Goal: Transaction & Acquisition: Purchase product/service

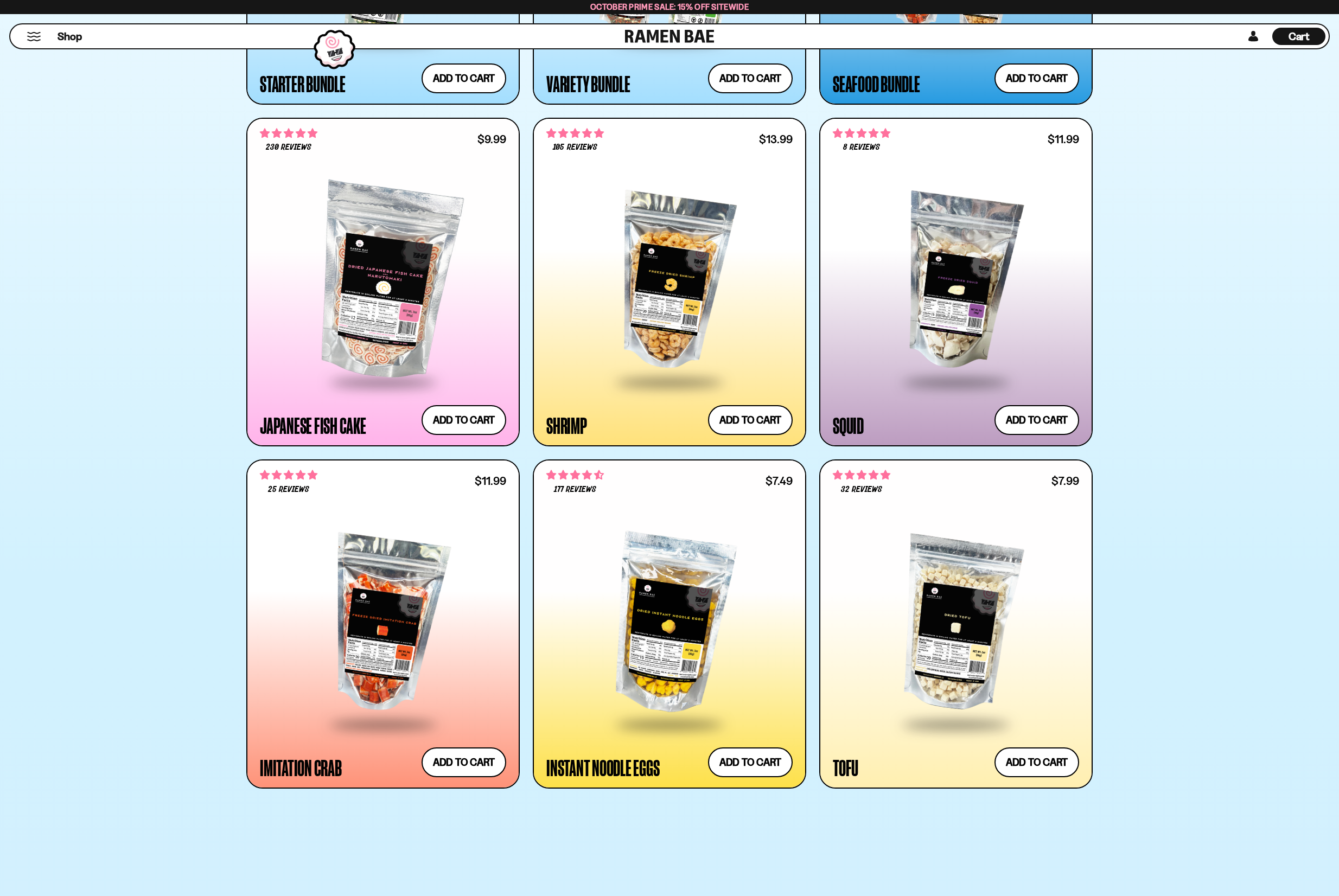
scroll to position [1475, 0]
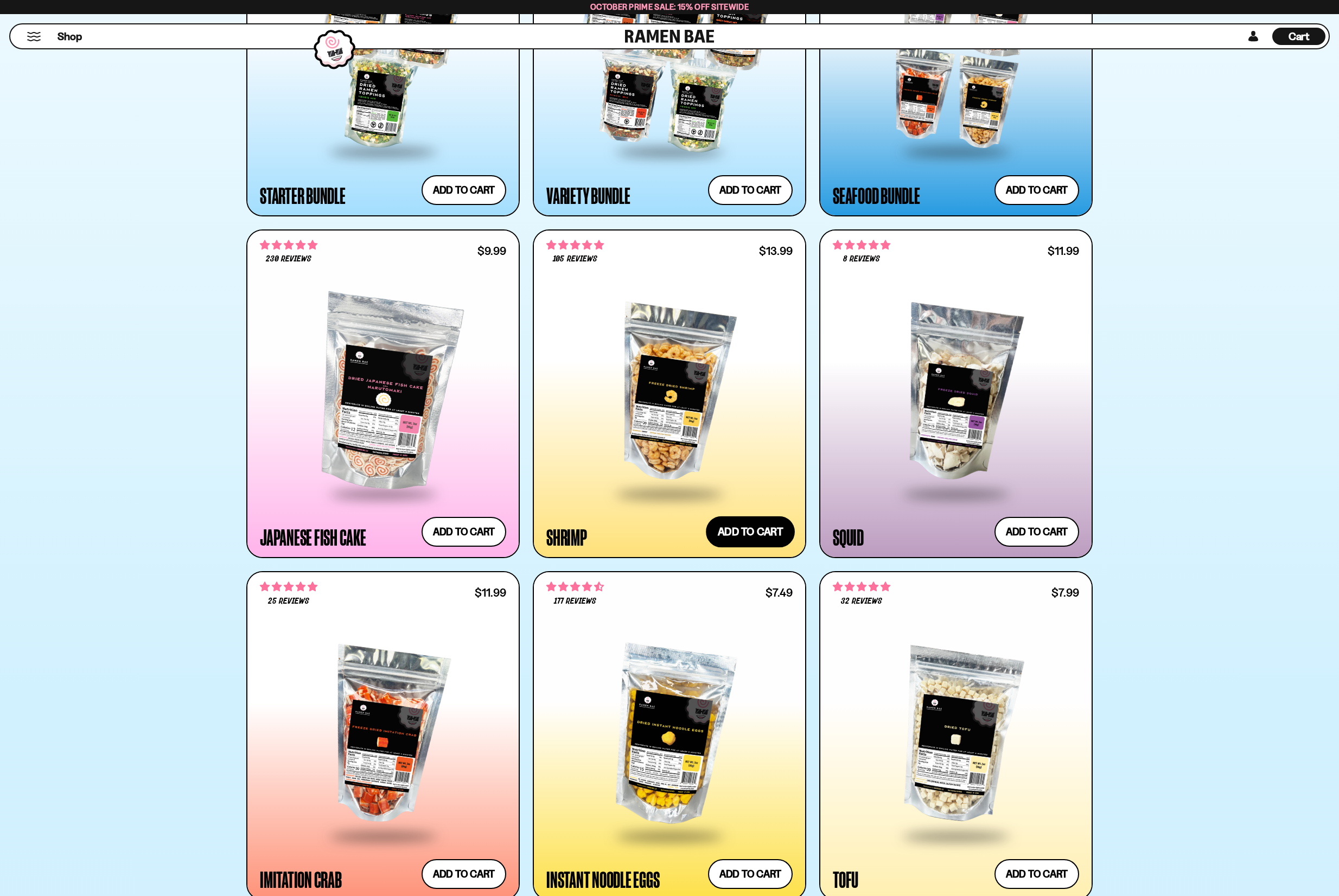
click at [781, 534] on button "Add to cart Add ― Regular price $13.99 Regular price Sale price $13.99 Unit pri…" at bounding box center [750, 532] width 89 height 31
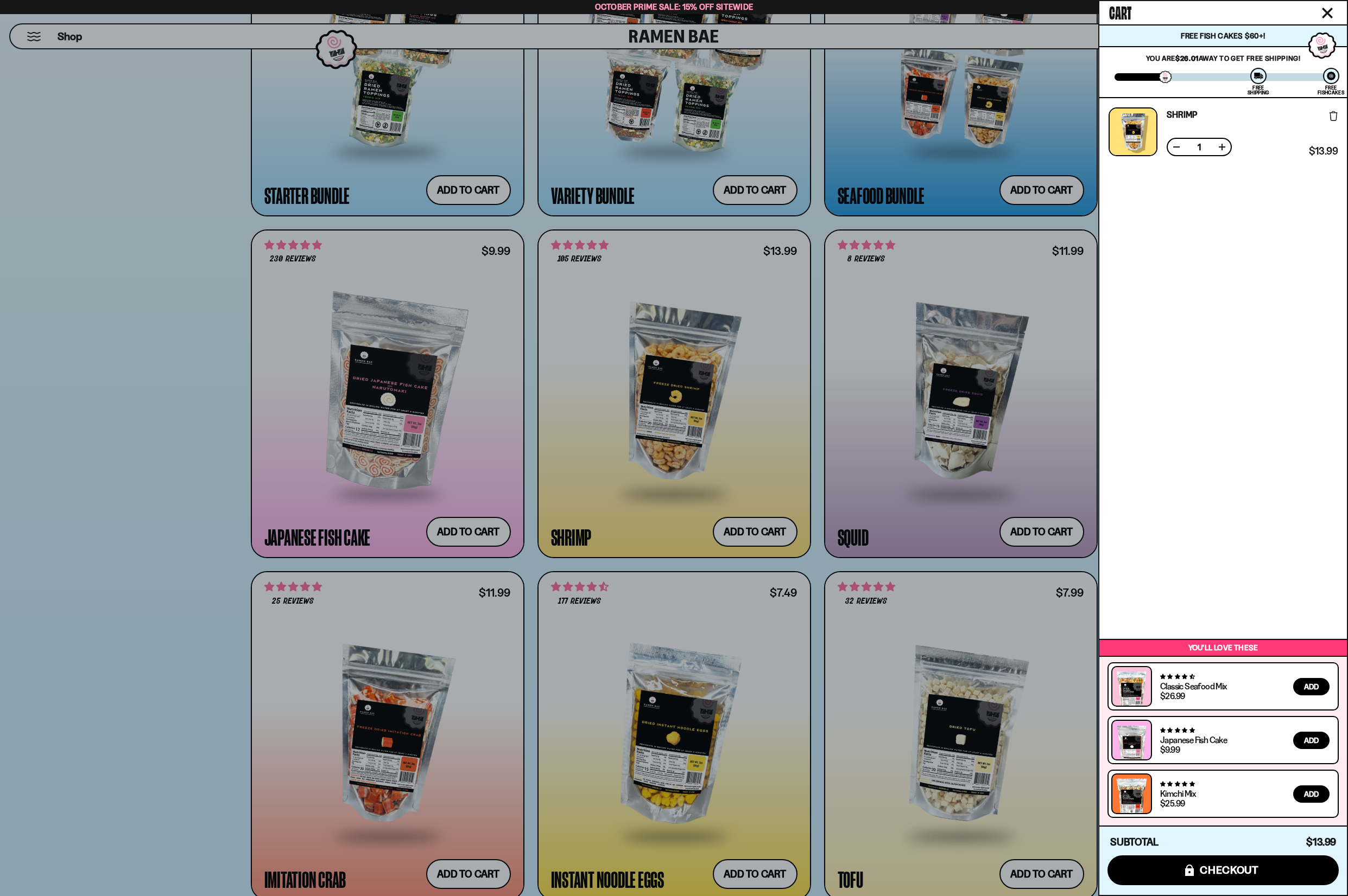
click at [672, 462] on div at bounding box center [674, 448] width 1348 height 896
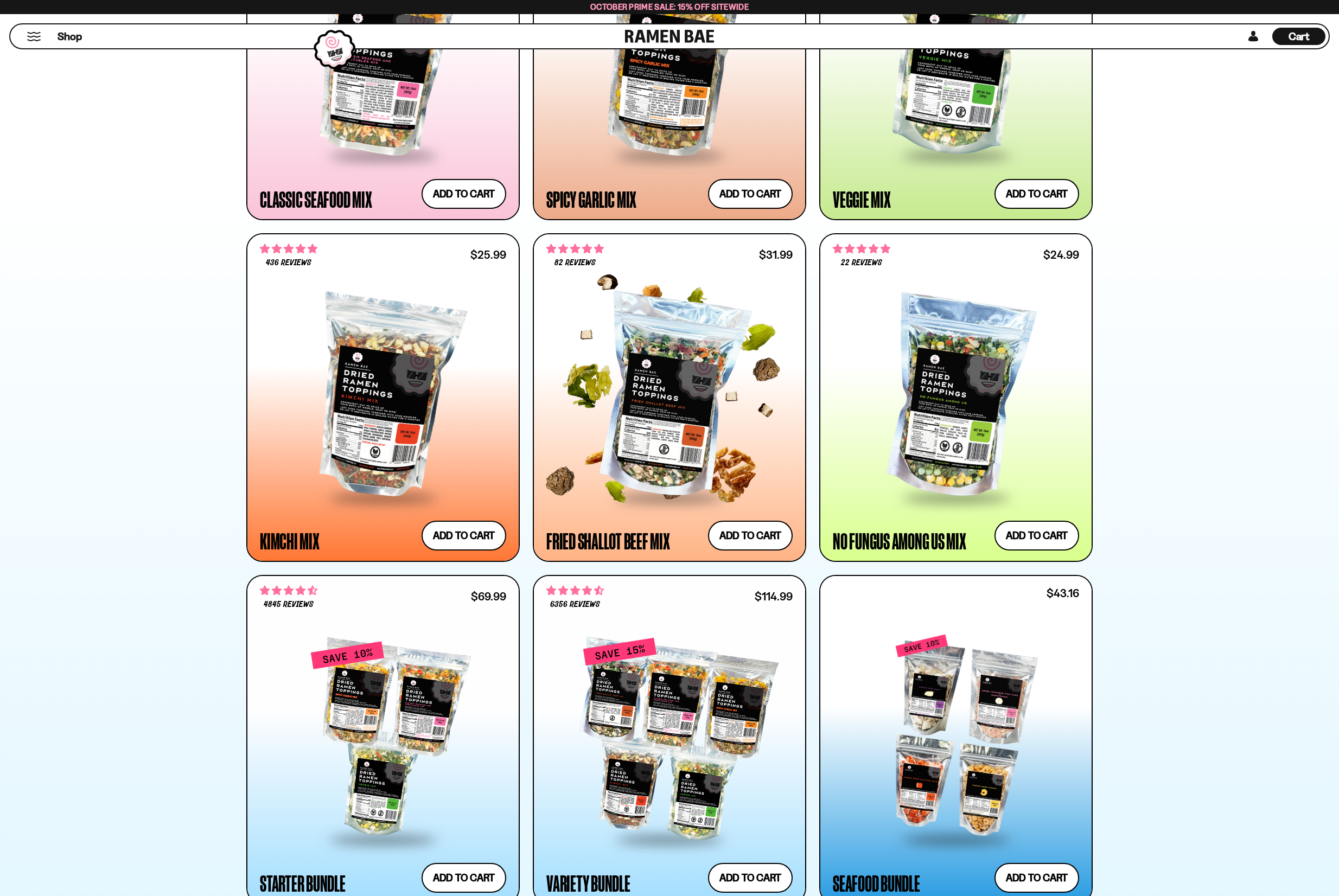
scroll to position [563, 0]
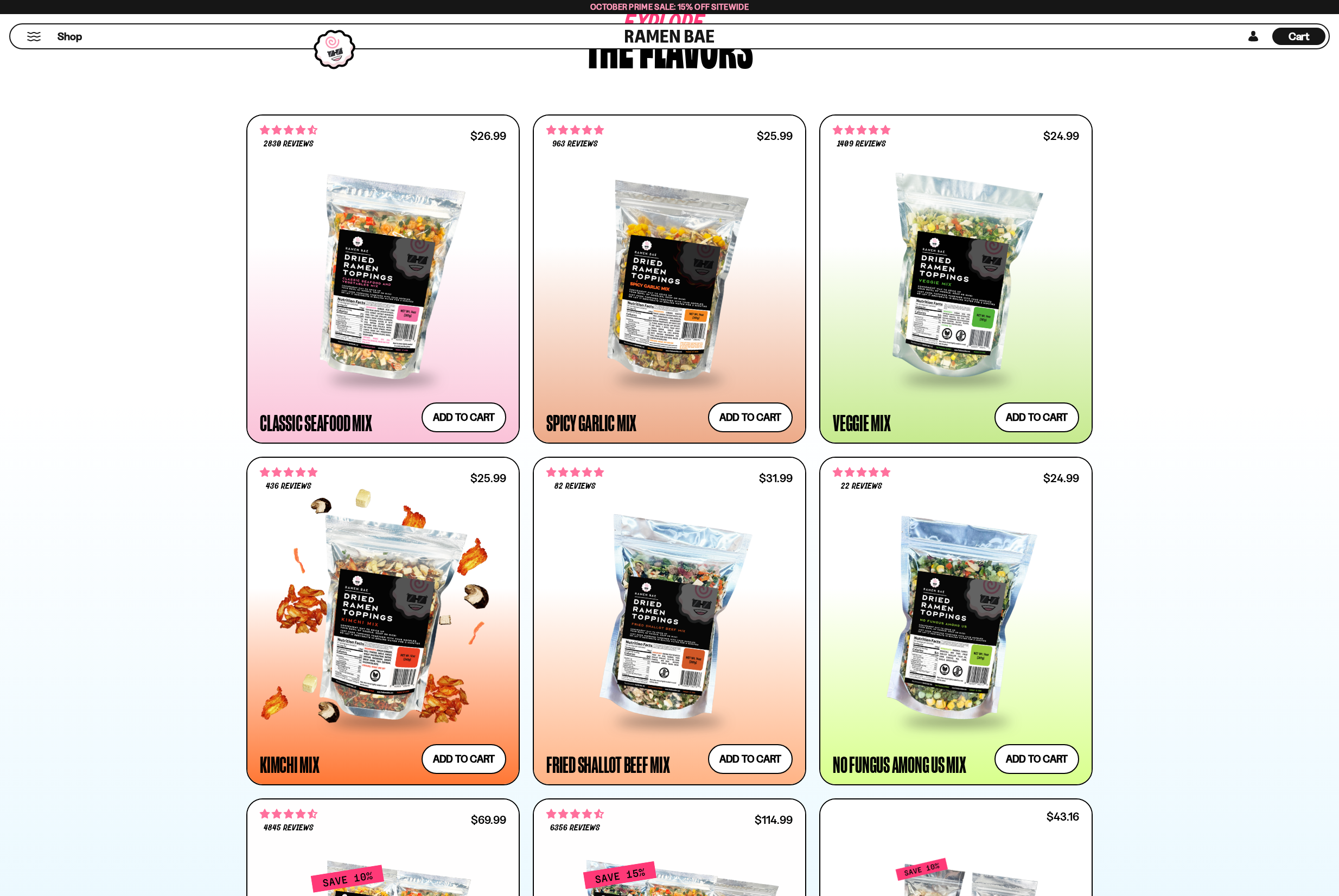
click at [390, 573] on div at bounding box center [383, 621] width 246 height 198
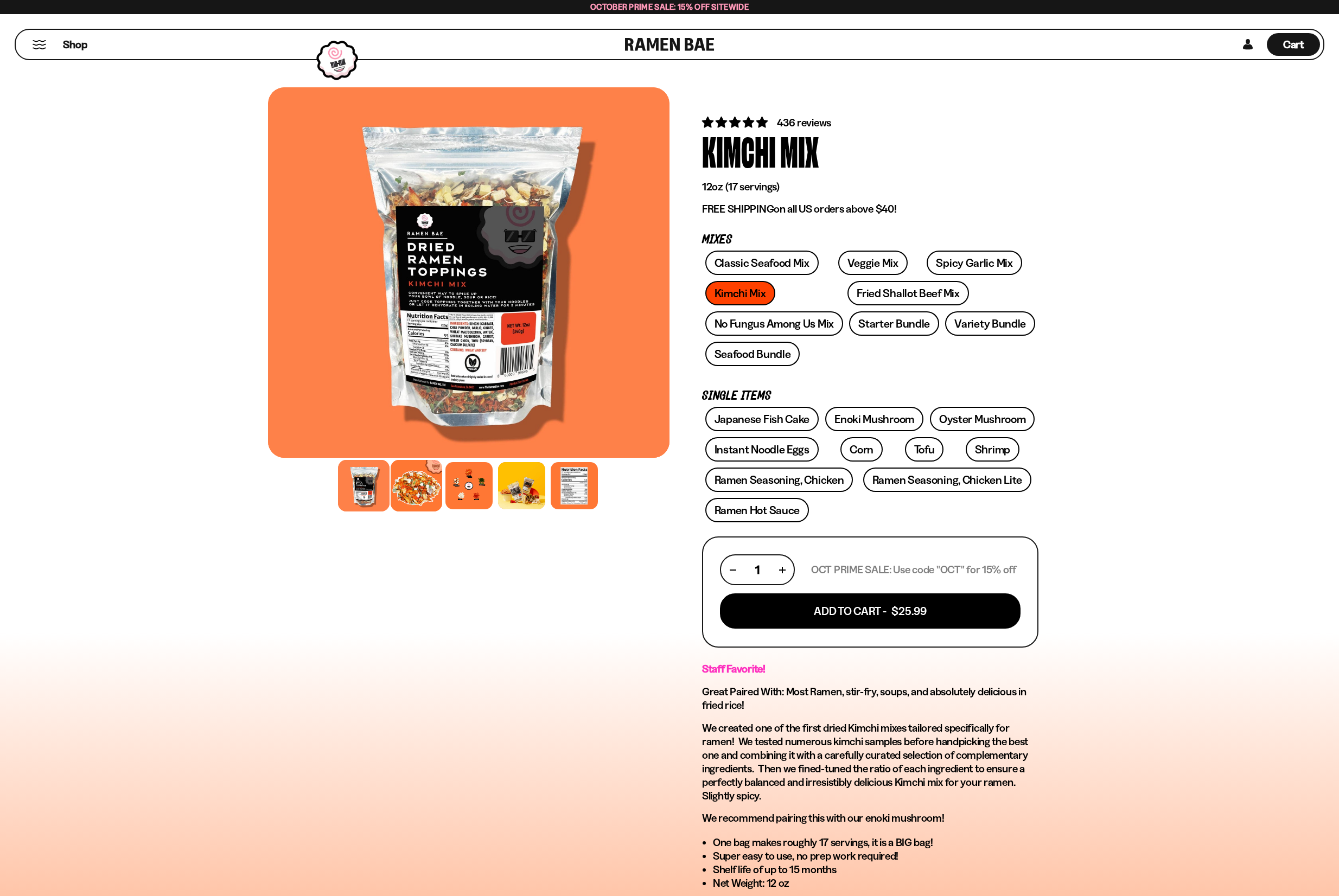
click at [422, 499] on div at bounding box center [416, 486] width 52 height 52
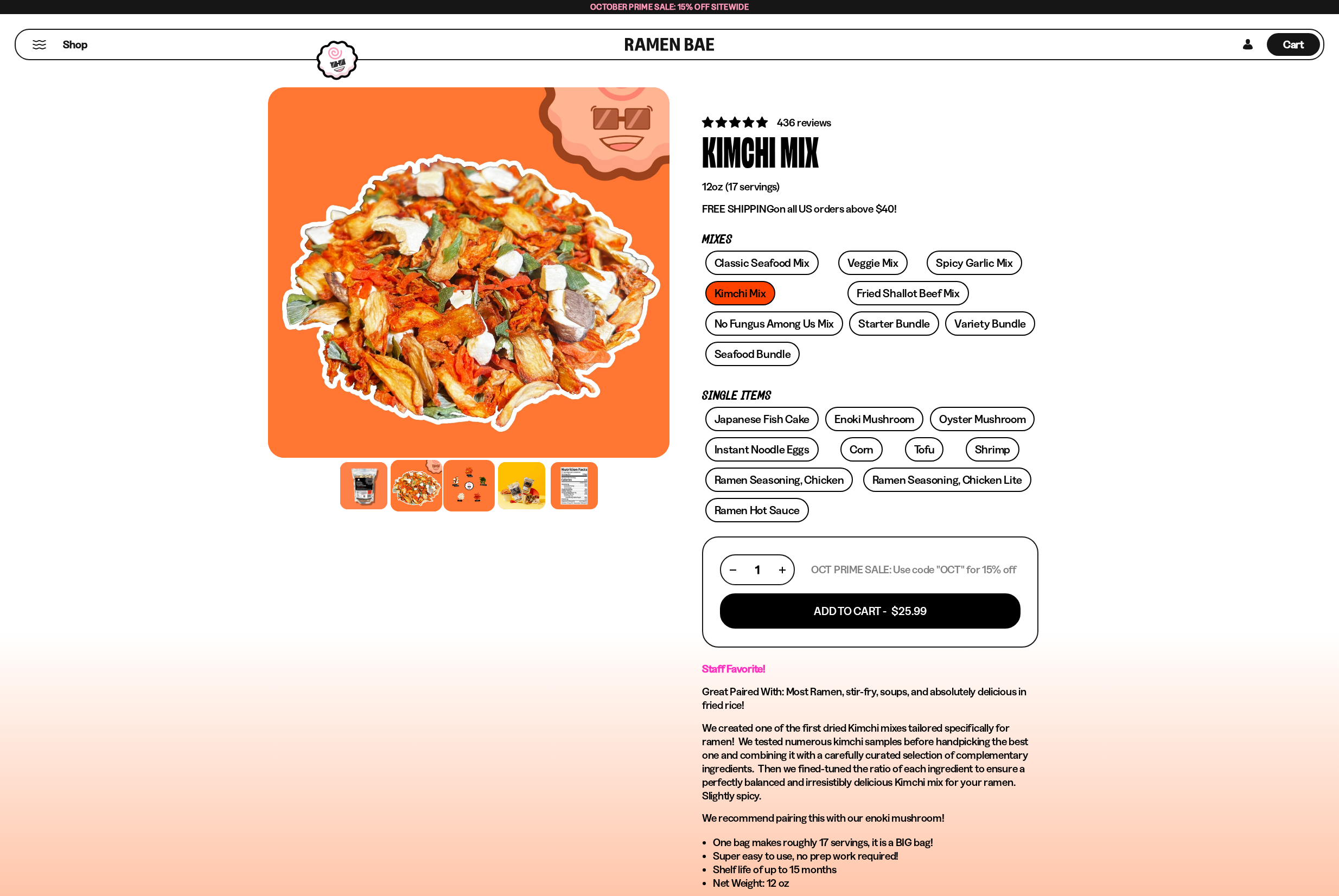
click at [476, 491] on div at bounding box center [469, 486] width 52 height 52
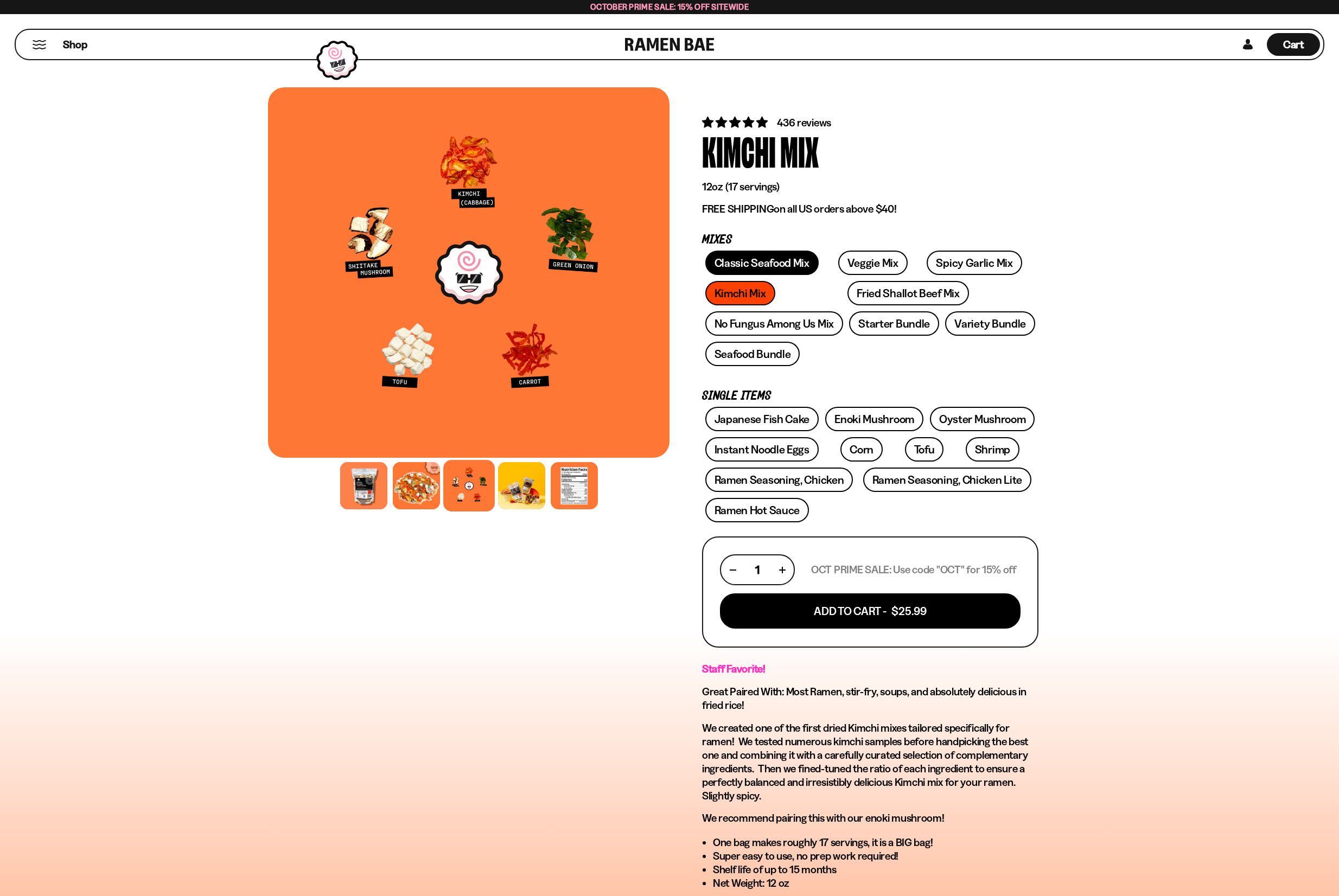
click at [756, 269] on link "Classic Seafood Mix" at bounding box center [762, 263] width 114 height 25
